Goal: Information Seeking & Learning: Learn about a topic

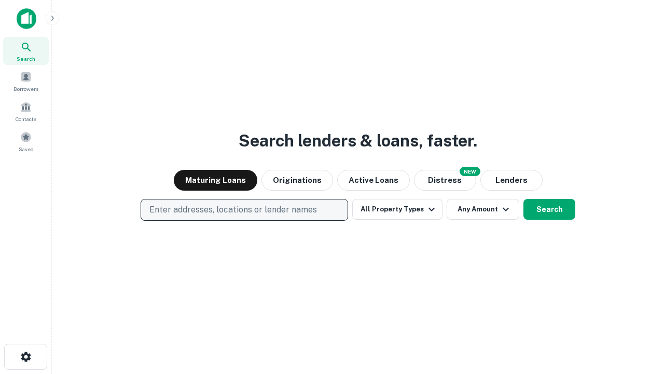
click at [244, 210] on p "Enter addresses, locations or lender names" at bounding box center [234, 209] width 168 height 12
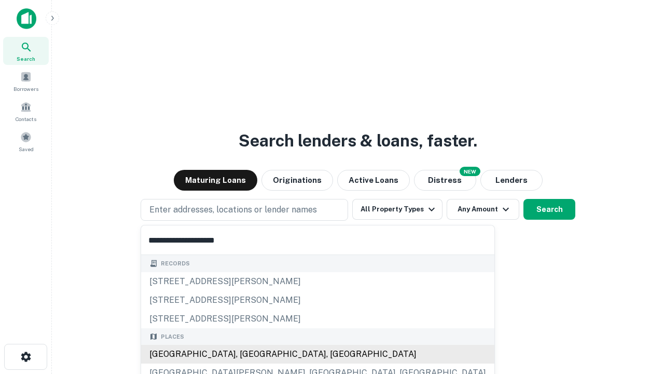
click at [248, 354] on div "Santa Monica, CA, USA" at bounding box center [318, 354] width 354 height 19
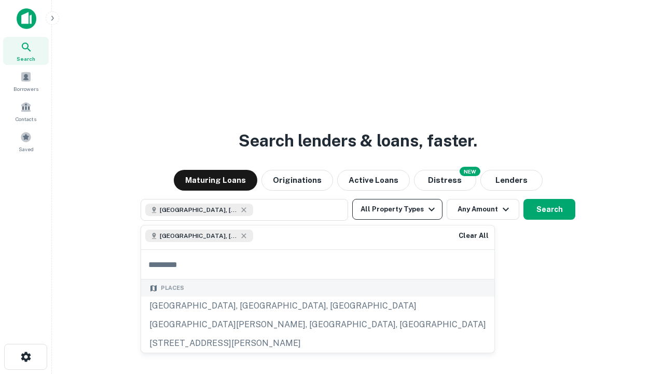
click at [398, 209] on button "All Property Types" at bounding box center [397, 209] width 90 height 21
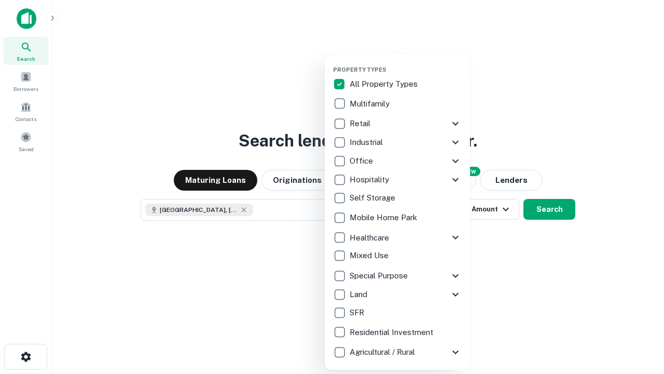
click at [406, 63] on button "button" at bounding box center [405, 63] width 145 height 1
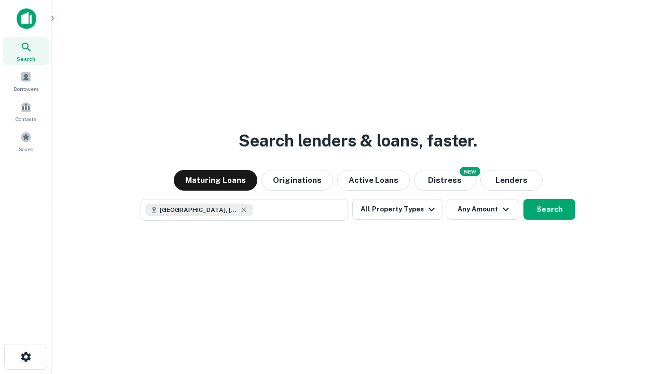
scroll to position [17, 0]
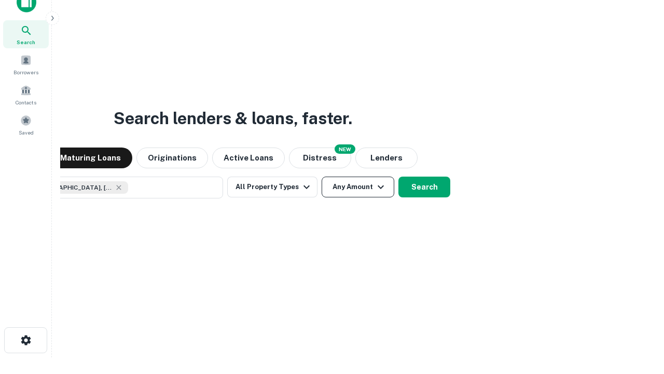
click at [322, 176] on button "Any Amount" at bounding box center [358, 186] width 73 height 21
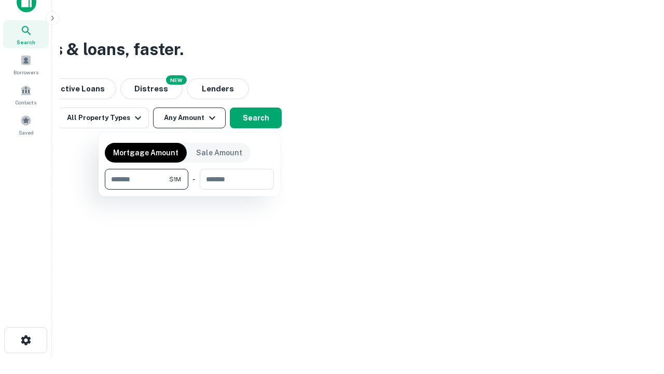
type input "*******"
click at [189, 189] on button "button" at bounding box center [189, 189] width 169 height 1
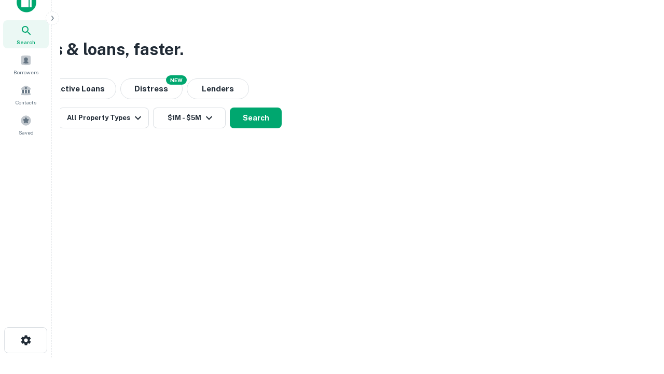
scroll to position [17, 0]
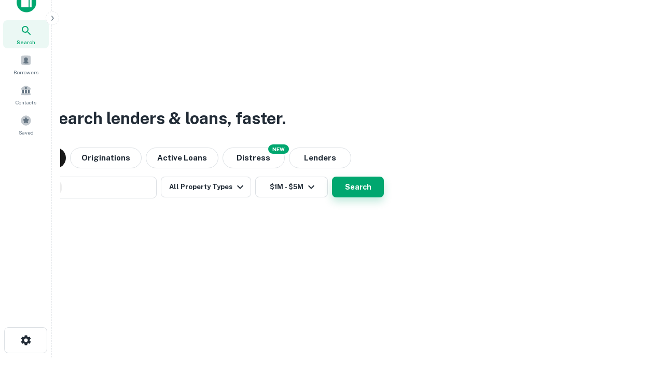
click at [332, 176] on button "Search" at bounding box center [358, 186] width 52 height 21
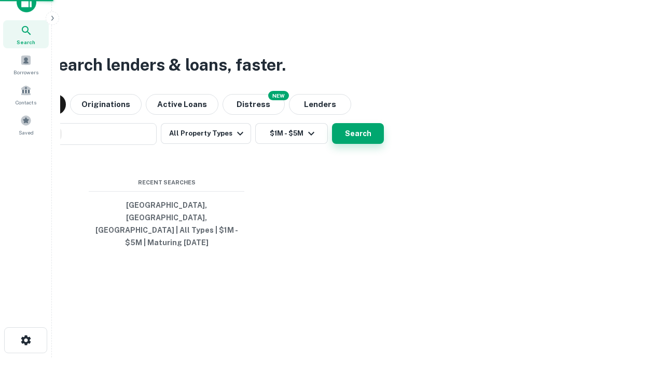
scroll to position [34, 294]
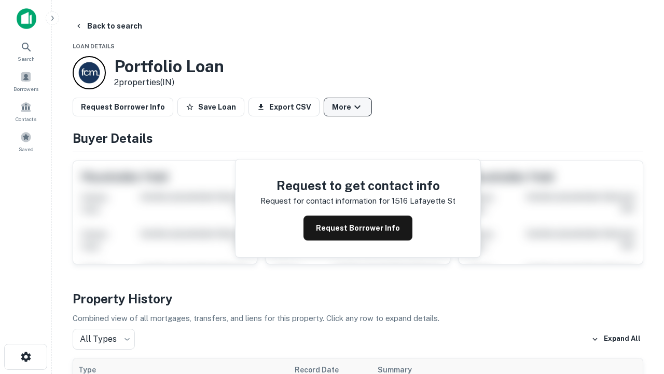
click at [348, 107] on button "More" at bounding box center [348, 107] width 48 height 19
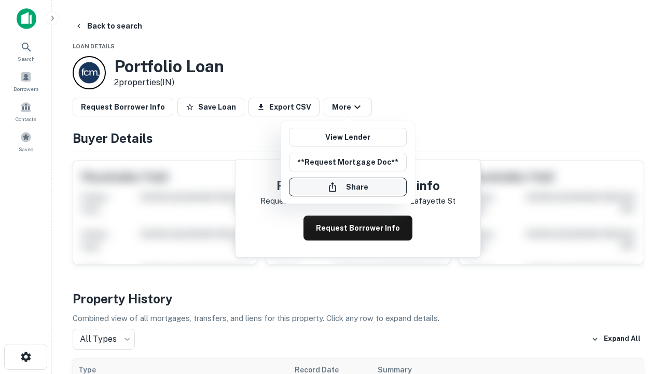
click at [348, 187] on button "Share" at bounding box center [348, 187] width 118 height 19
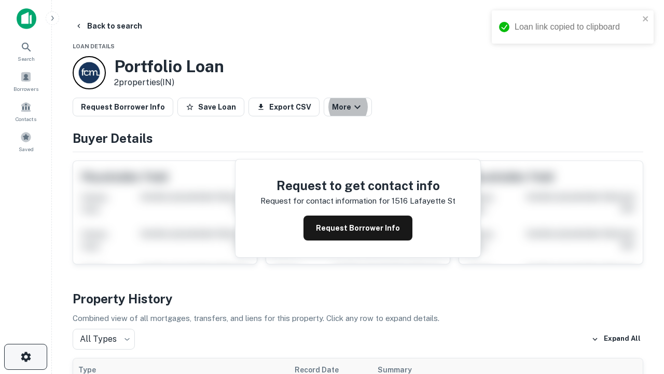
click at [25, 357] on icon "button" at bounding box center [26, 356] width 12 height 12
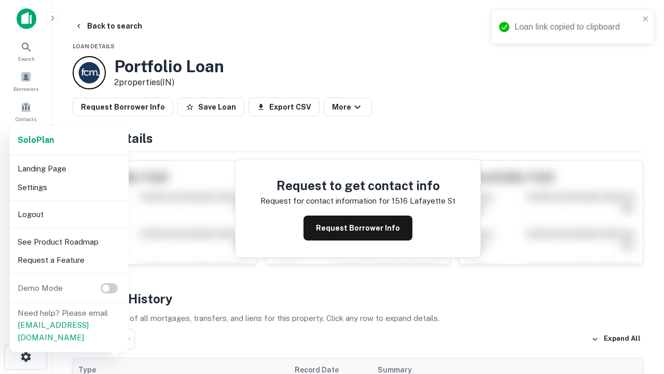
click at [69, 214] on li "Logout" at bounding box center [68, 214] width 111 height 19
